Goal: Task Accomplishment & Management: Manage account settings

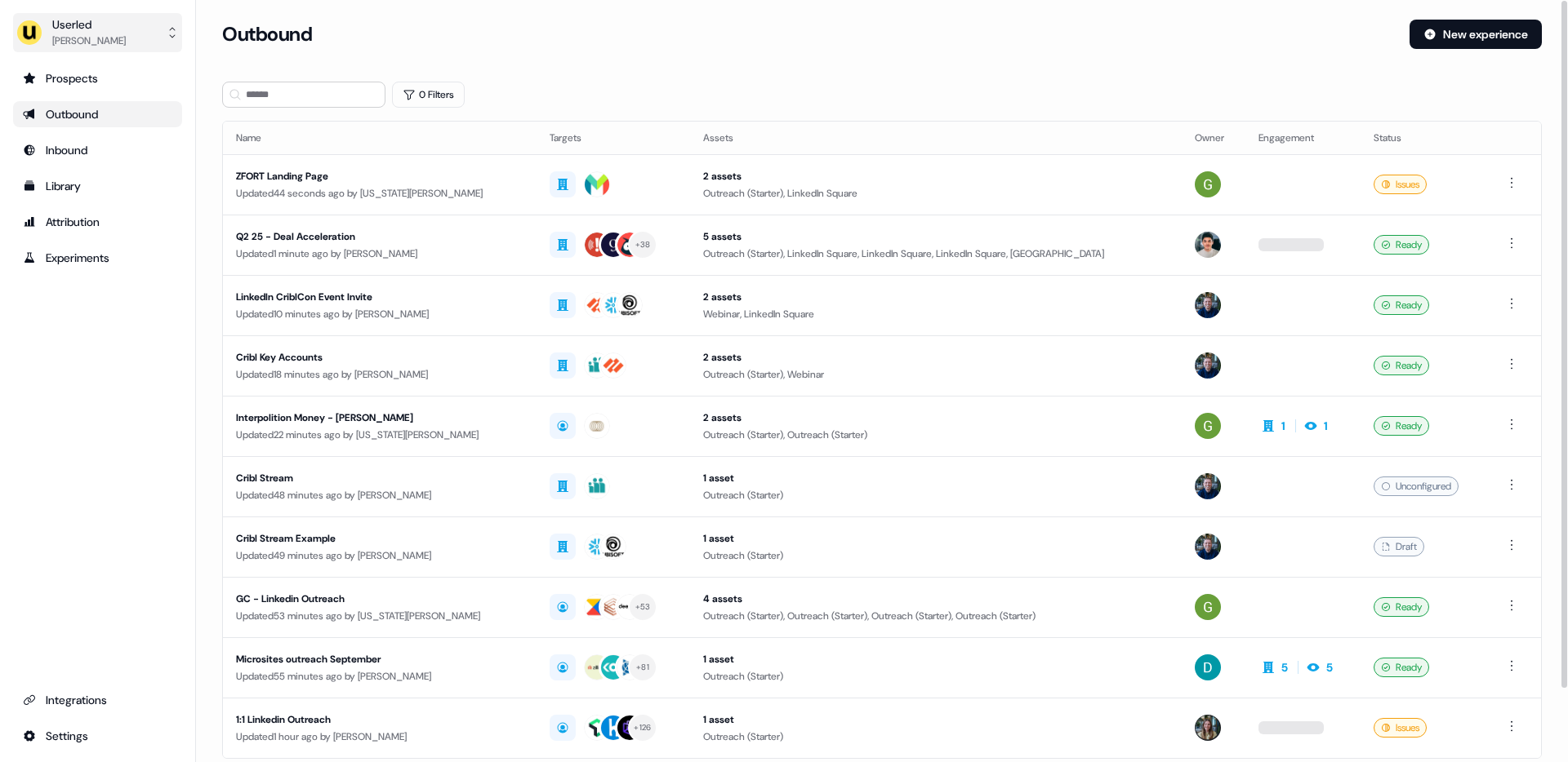
click at [102, 33] on div "[PERSON_NAME]" at bounding box center [89, 40] width 73 height 16
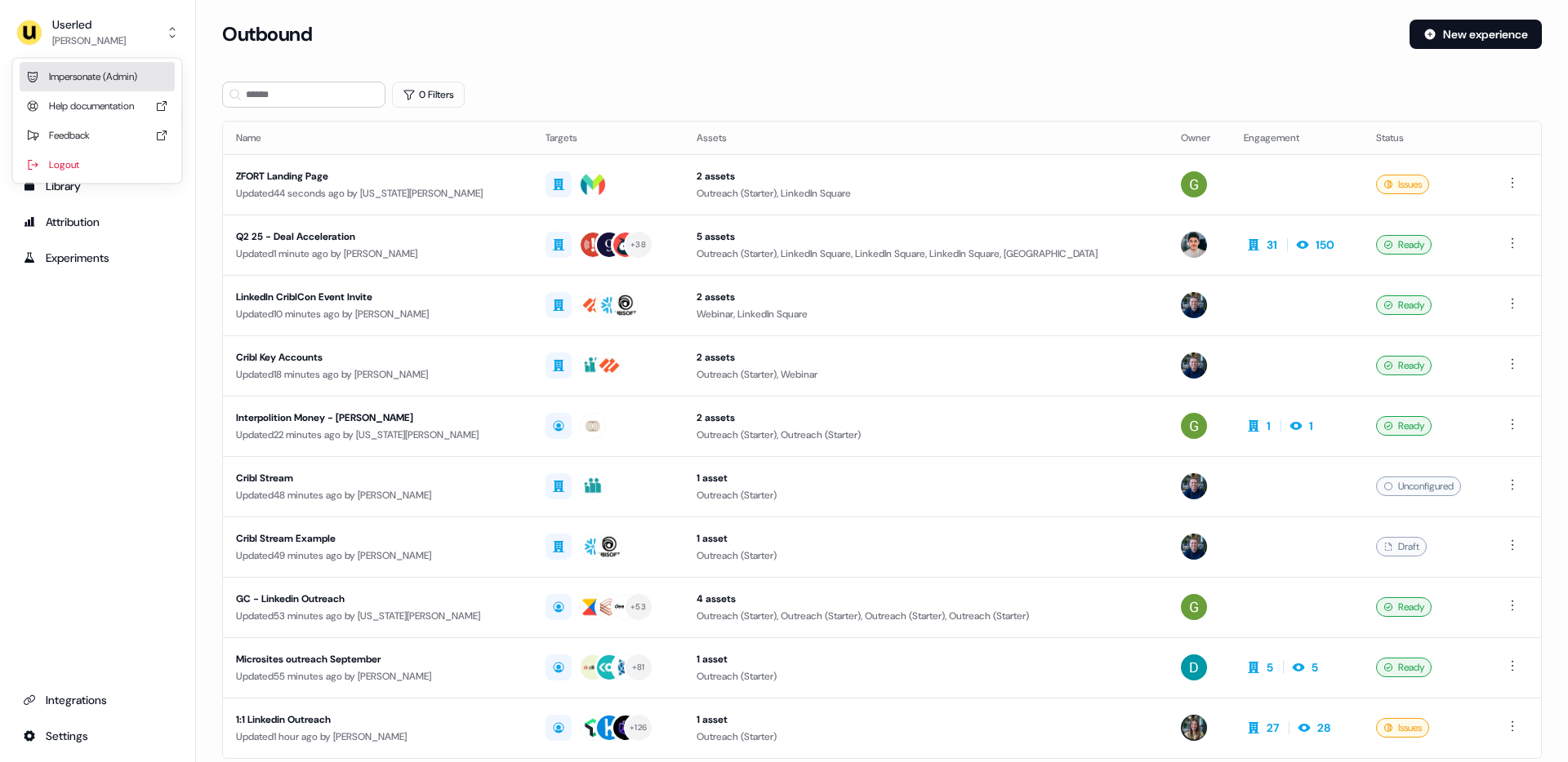
click at [104, 77] on div "Impersonate (Admin)" at bounding box center [97, 76] width 155 height 30
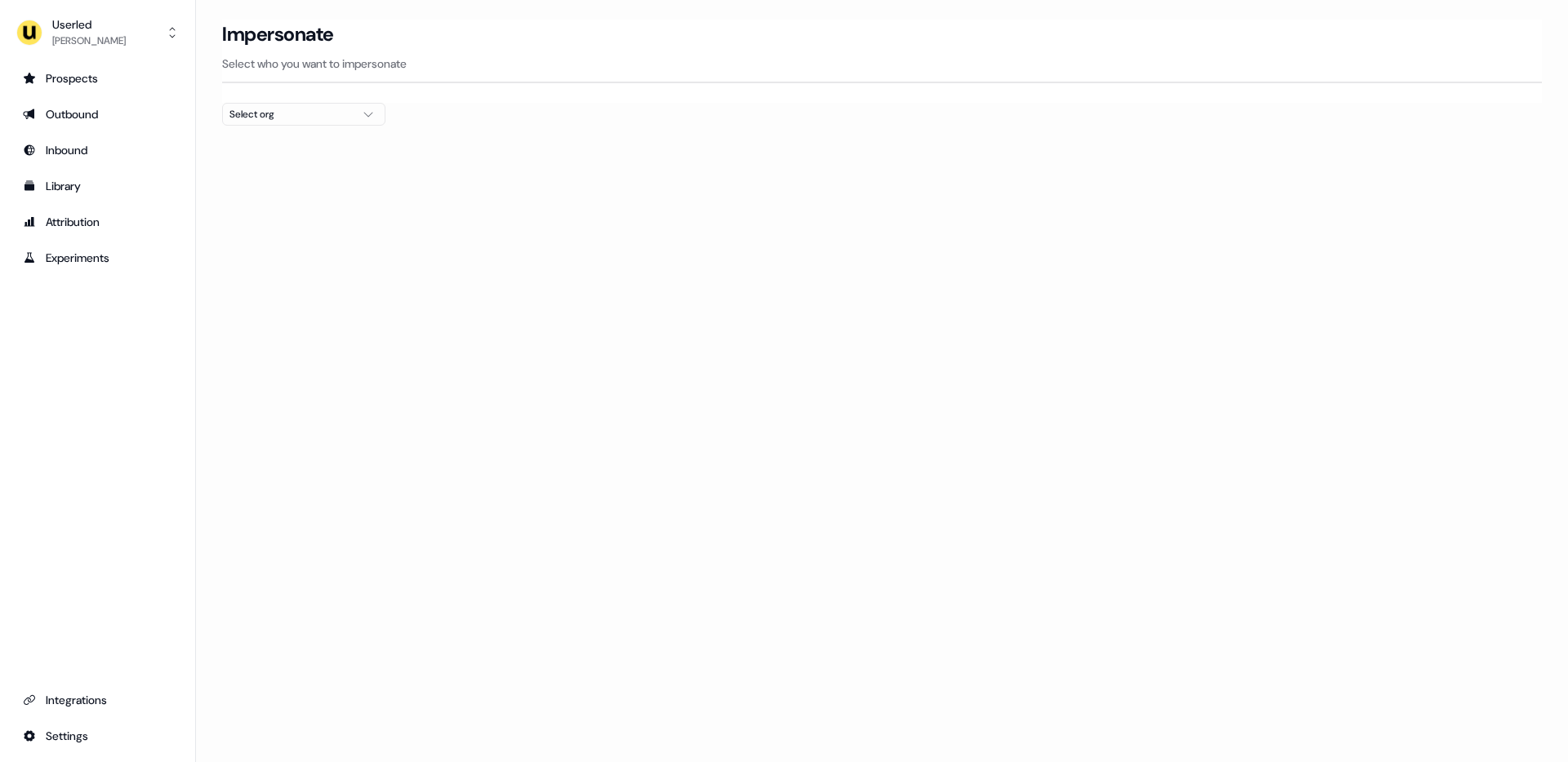
click at [289, 116] on div "Select org" at bounding box center [290, 114] width 123 height 16
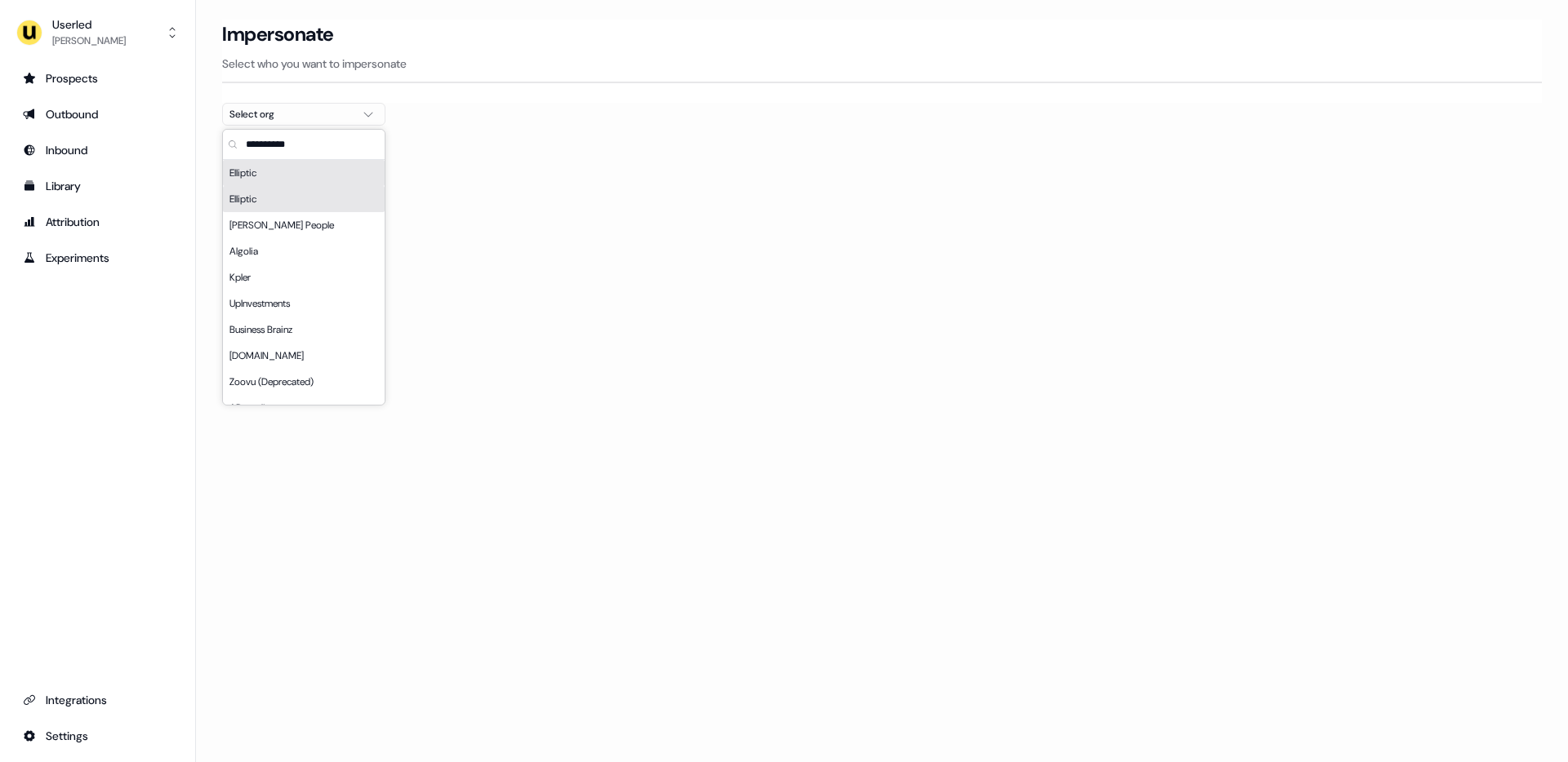
click at [251, 166] on div "Elliptic" at bounding box center [304, 173] width 161 height 26
click at [245, 201] on div "Elliptic" at bounding box center [304, 199] width 161 height 26
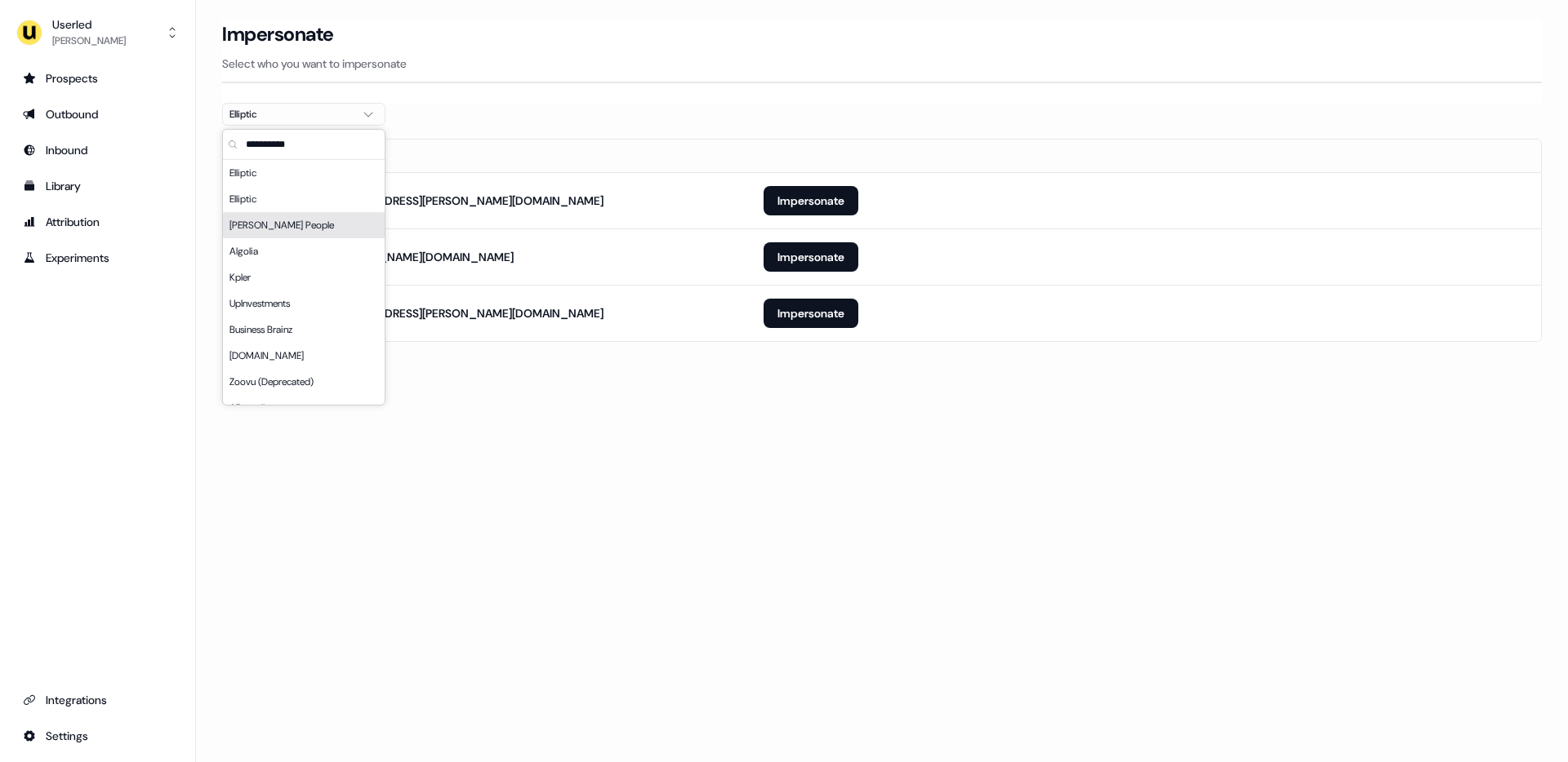
click at [595, 401] on div "Loading... Impersonate Select who you want to impersonate Elliptic Email adam.g…" at bounding box center [882, 381] width 1372 height 762
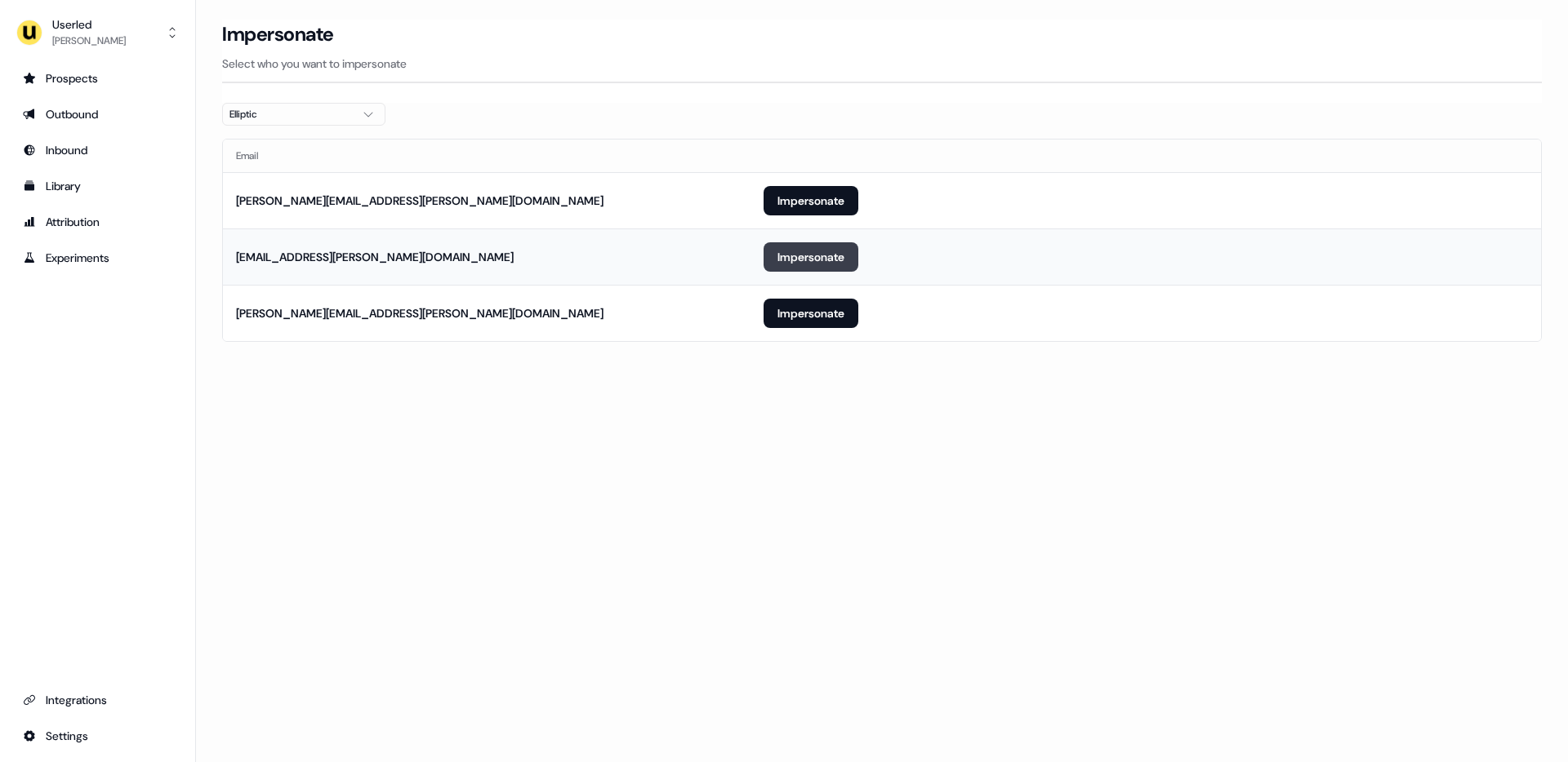
click at [798, 258] on button "Impersonate" at bounding box center [811, 257] width 95 height 30
